Goal: Navigation & Orientation: Find specific page/section

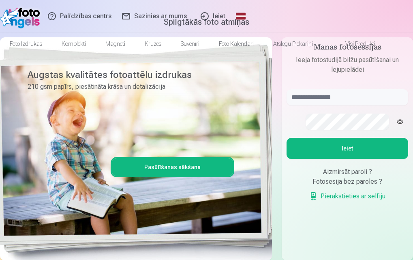
click at [232, 15] on link "Ieiet" at bounding box center [212, 16] width 38 height 32
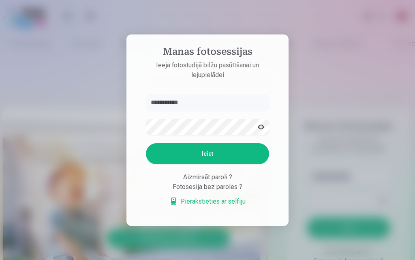
type input "**********"
click at [146, 143] on button "Ieiet" at bounding box center [207, 153] width 123 height 21
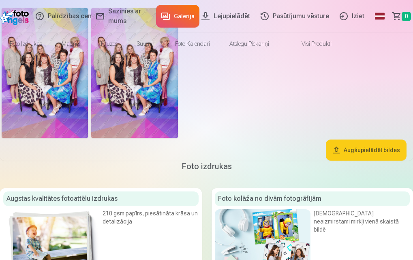
click at [80, 138] on img at bounding box center [45, 73] width 86 height 130
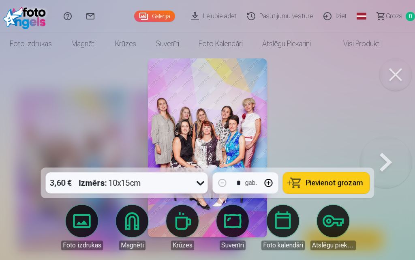
click at [215, 126] on img at bounding box center [207, 147] width 119 height 179
click at [386, 159] on button at bounding box center [386, 147] width 52 height 23
click at [391, 76] on button at bounding box center [395, 74] width 32 height 32
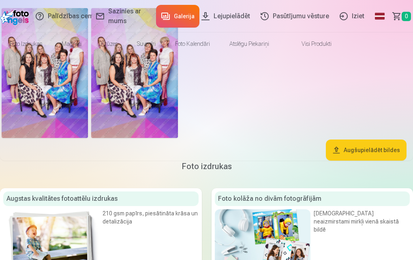
click at [273, 18] on link "Pasūtījumu vēsture" at bounding box center [295, 16] width 79 height 32
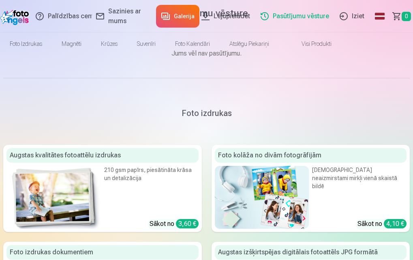
click at [213, 18] on link "Lejupielādēt" at bounding box center [226, 16] width 59 height 32
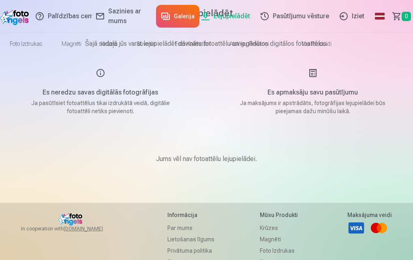
click at [156, 14] on link "Galerija" at bounding box center [177, 16] width 43 height 23
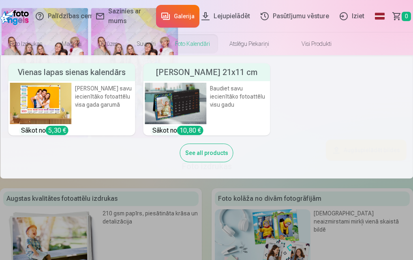
click at [220, 162] on div "See all products" at bounding box center [206, 152] width 53 height 19
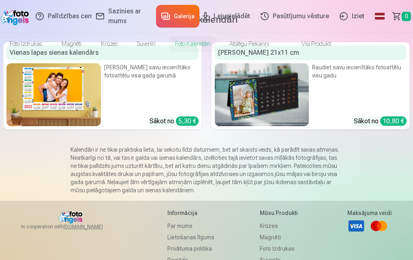
click at [160, 17] on link "Galerija" at bounding box center [177, 16] width 43 height 23
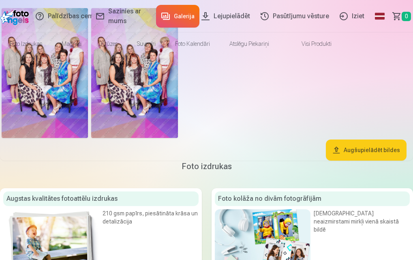
click at [341, 45] on link "Visi produkti" at bounding box center [310, 43] width 62 height 23
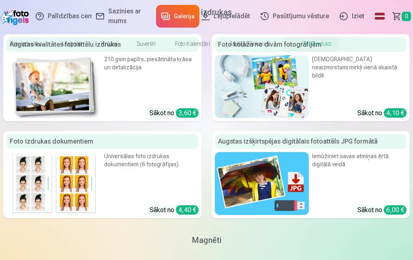
click at [342, 15] on link "Iziet" at bounding box center [352, 16] width 35 height 32
